Goal: Task Accomplishment & Management: Manage account settings

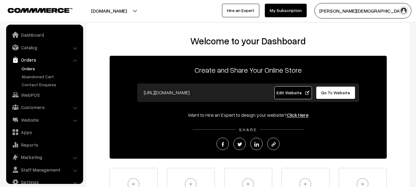
click at [27, 65] on link "Orders" at bounding box center [50, 68] width 61 height 6
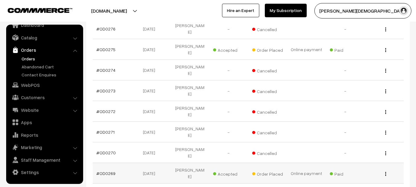
scroll to position [185, 0]
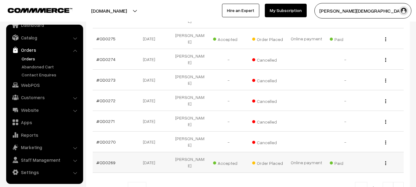
click at [116, 152] on td "#OD0269" at bounding box center [112, 162] width 39 height 21
click at [109, 160] on link "#OD0269" at bounding box center [105, 162] width 19 height 5
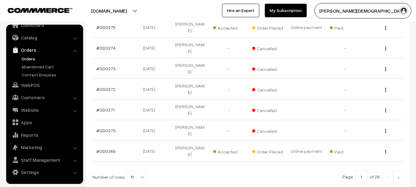
scroll to position [202, 0]
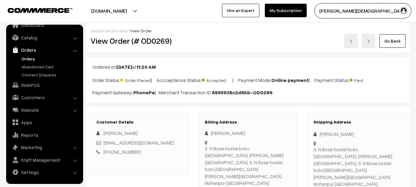
click at [150, 40] on h2 "View Order (# OD0269)" at bounding box center [140, 41] width 99 height 10
copy h2 "OD0269"
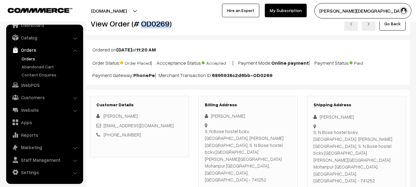
scroll to position [31, 0]
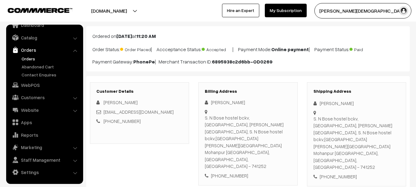
click at [344, 173] on div "+91 7037077238" at bounding box center [357, 176] width 86 height 7
click at [344, 173] on div "[PHONE_NUMBER]" at bounding box center [357, 176] width 86 height 7
copy div "7037077238"
click at [331, 104] on div "[PERSON_NAME]" at bounding box center [357, 103] width 86 height 7
copy div "[PERSON_NAME]"
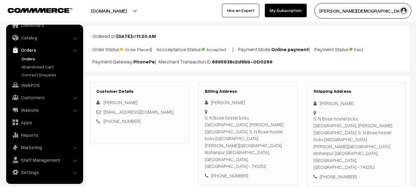
drag, startPoint x: 331, startPoint y: 104, endPoint x: 347, endPoint y: 104, distance: 15.4
click at [347, 104] on div "[PERSON_NAME]" at bounding box center [357, 103] width 86 height 7
drag, startPoint x: 152, startPoint y: 112, endPoint x: 105, endPoint y: 113, distance: 46.9
click at [100, 114] on div "[EMAIL_ADDRESS][DOMAIN_NAME]" at bounding box center [139, 111] width 86 height 7
copy div "[EMAIL_ADDRESS][DOMAIN_NAME]"
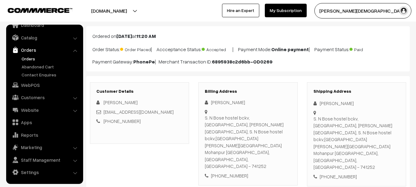
click at [329, 117] on div "S. N Bose hostel bckv, mohanpur, Nadia West Bengal, S. N Bose hostel bckv,mohan…" at bounding box center [357, 142] width 86 height 55
copy div "S. N Bose hostel bckv, [GEOGRAPHIC_DATA], [PERSON_NAME][GEOGRAPHIC_DATA], S. N …"
click at [386, 138] on div "S. N Bose hostel bckv, mohanpur, Nadia West Bengal, S. N Bose hostel bckv,mohan…" at bounding box center [357, 142] width 86 height 55
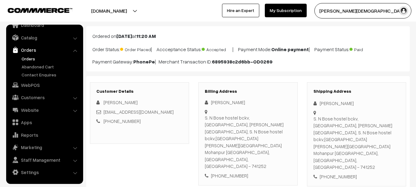
click at [386, 138] on div "S. N Bose hostel bckv, mohanpur, Nadia West Bengal, S. N Bose hostel bckv,mohan…" at bounding box center [357, 142] width 86 height 55
copy div "741252"
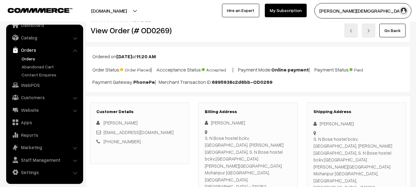
scroll to position [0, 0]
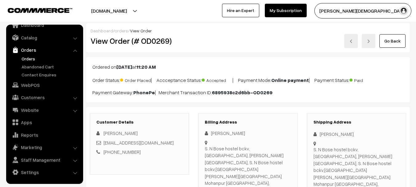
click at [156, 36] on h2 "View Order (# OD0269)" at bounding box center [140, 41] width 99 height 10
copy h2 "OD0269"
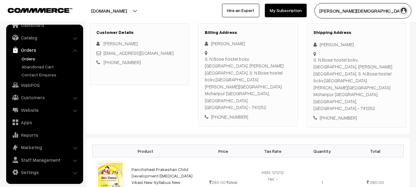
scroll to position [92, 0]
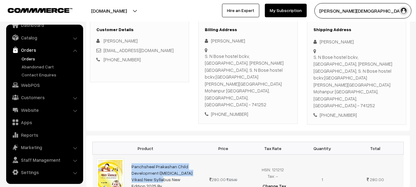
drag, startPoint x: 127, startPoint y: 139, endPoint x: 188, endPoint y: 150, distance: 62.1
click at [188, 155] on tr "Panchsheel Prakashan Child Development (Bal Vikas) New Syllabus New Edition 202…" at bounding box center [248, 180] width 311 height 50
copy tr "Panchsheel Prakashan Child Development (Bal Vikas) New"
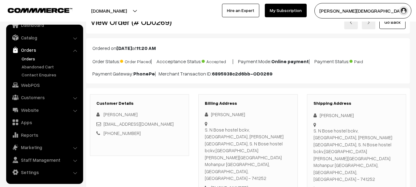
scroll to position [0, 0]
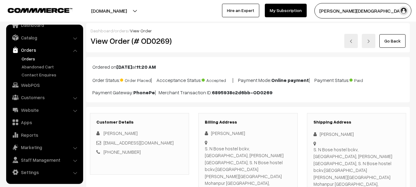
click at [221, 133] on div "[PERSON_NAME]" at bounding box center [248, 133] width 86 height 7
copy div "[PERSON_NAME]"
drag, startPoint x: 221, startPoint y: 133, endPoint x: 246, endPoint y: 133, distance: 24.6
click at [246, 133] on div "[PERSON_NAME]" at bounding box center [248, 133] width 86 height 7
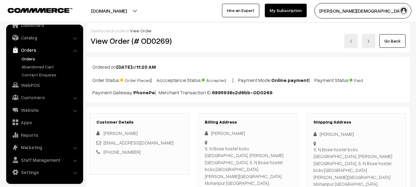
copy div "7037077238"
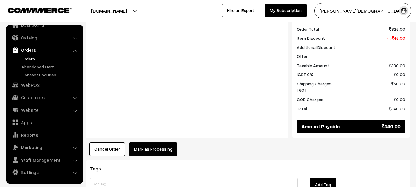
click at [155, 142] on button "Mark as Processing" at bounding box center [153, 149] width 48 height 14
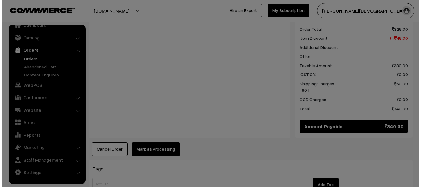
scroll to position [309, 0]
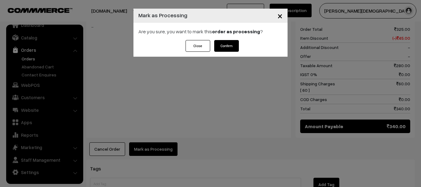
click at [231, 47] on button "Confirm" at bounding box center [226, 46] width 25 height 12
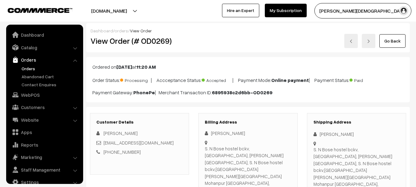
scroll to position [10, 0]
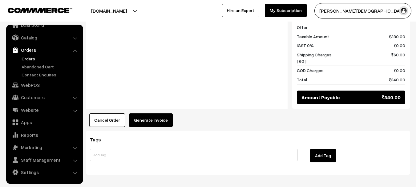
click at [157, 113] on button "Generate Invoice" at bounding box center [151, 120] width 44 height 14
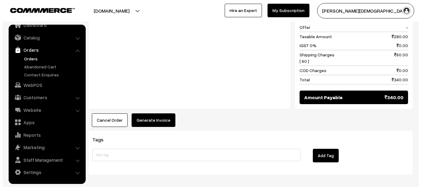
scroll to position [338, 0]
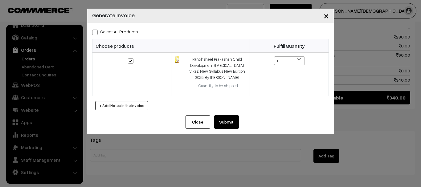
click at [240, 120] on div "Close Submit Back Fulfill Items" at bounding box center [210, 124] width 246 height 18
click at [234, 120] on button "Submit" at bounding box center [226, 122] width 25 height 14
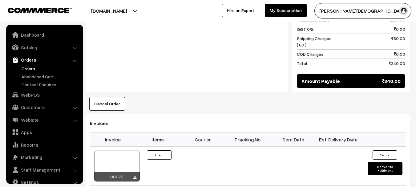
scroll to position [10, 0]
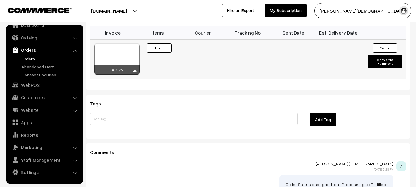
click at [384, 55] on button "Convert to Fulfilment" at bounding box center [385, 61] width 35 height 13
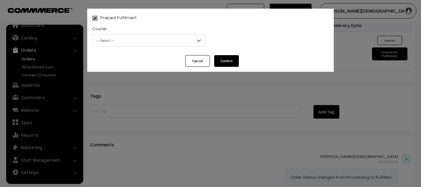
scroll to position [461, 0]
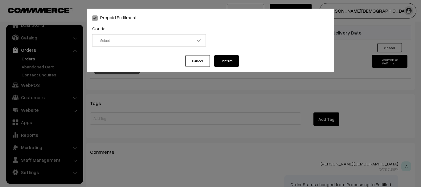
click at [163, 45] on span "-- Select --" at bounding box center [148, 40] width 113 height 11
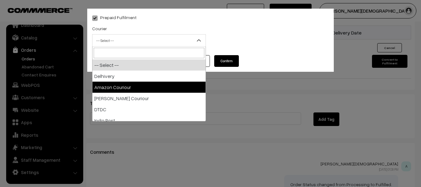
select select "2"
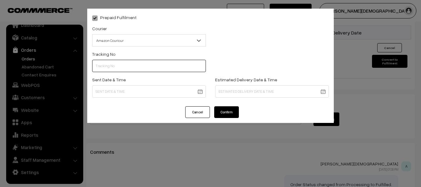
click at [155, 64] on input "text" at bounding box center [149, 66] width 114 height 12
paste input "362755523105"
type input "362755523105"
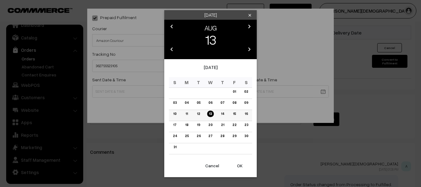
click at [213, 115] on link "13" at bounding box center [210, 114] width 6 height 6
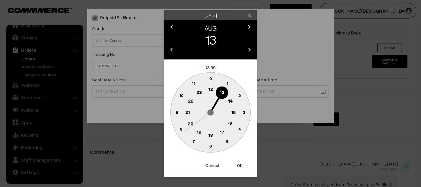
click at [210, 135] on text "18" at bounding box center [210, 135] width 5 height 6
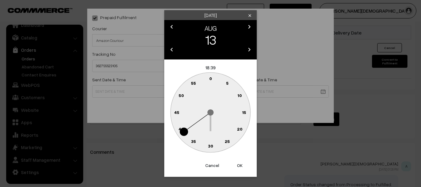
click at [211, 137] on circle at bounding box center [210, 112] width 80 height 80
click at [211, 147] on text "30" at bounding box center [210, 145] width 5 height 5
type input "[DATE] 18:30"
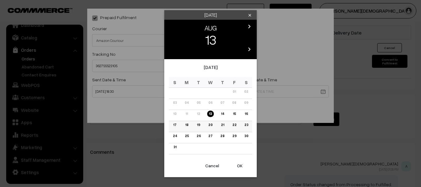
click at [213, 124] on link "20" at bounding box center [210, 125] width 8 height 6
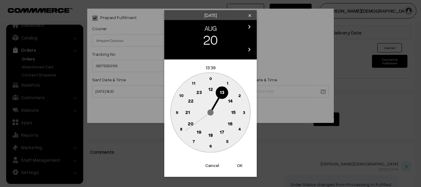
click at [210, 133] on text "18" at bounding box center [210, 135] width 5 height 6
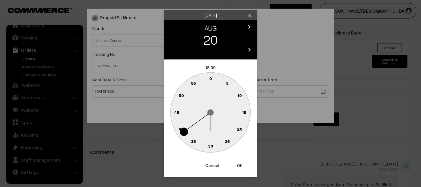
click at [212, 143] on circle at bounding box center [210, 146] width 13 height 13
type input "[DATE] 18:30"
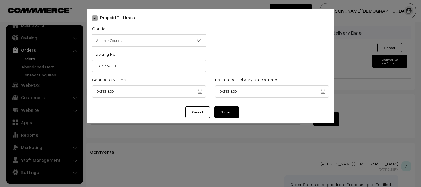
drag, startPoint x: 228, startPoint y: 120, endPoint x: 225, endPoint y: 112, distance: 8.3
click at [227, 119] on div "Cancel Confirm" at bounding box center [210, 114] width 246 height 17
click at [225, 112] on button "Confirm" at bounding box center [226, 112] width 25 height 12
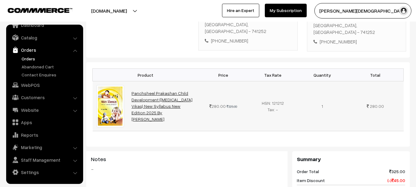
scroll to position [84, 0]
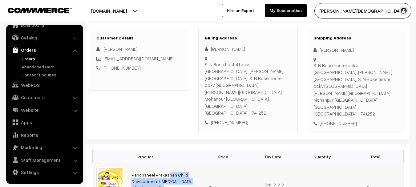
drag, startPoint x: 129, startPoint y: 150, endPoint x: 189, endPoint y: 158, distance: 60.6
click at [189, 163] on td "Panchsheel Prakashan Child Development ([MEDICAL_DATA] Vikas) New Syllabus New …" at bounding box center [163, 188] width 71 height 50
copy link "Panchsheel Prakashan Child Development (Bal Vikas) New"
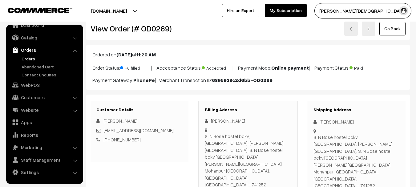
scroll to position [0, 0]
